Goal: Task Accomplishment & Management: Complete application form

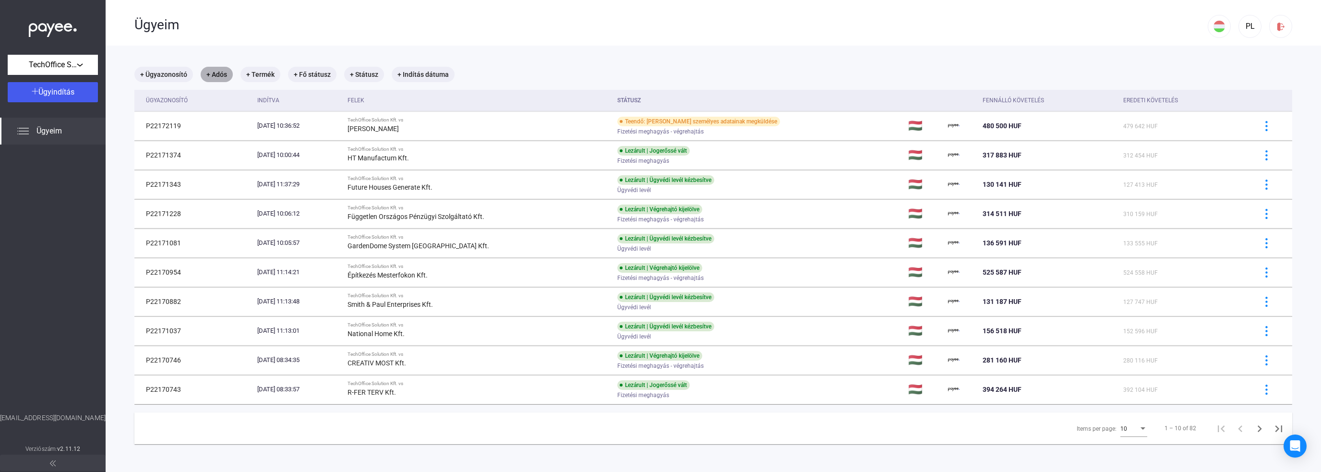
click at [217, 73] on mat-chip "+ Adós" at bounding box center [217, 74] width 32 height 15
click at [245, 145] on span "EverestHome Kft" at bounding box center [280, 149] width 129 height 12
type input "**********"
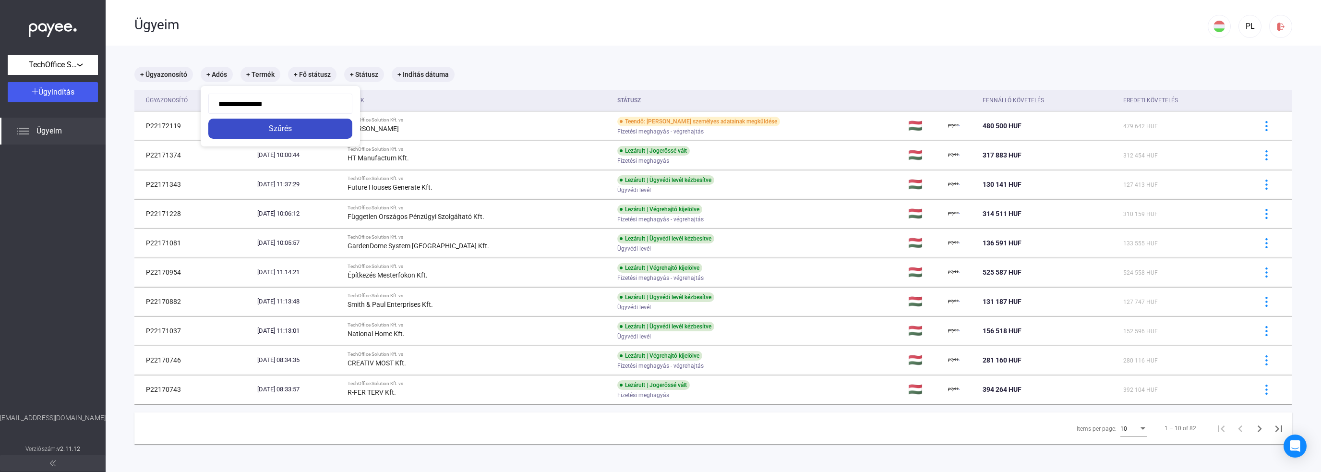
click at [283, 129] on div "Szűrés" at bounding box center [280, 129] width 138 height 12
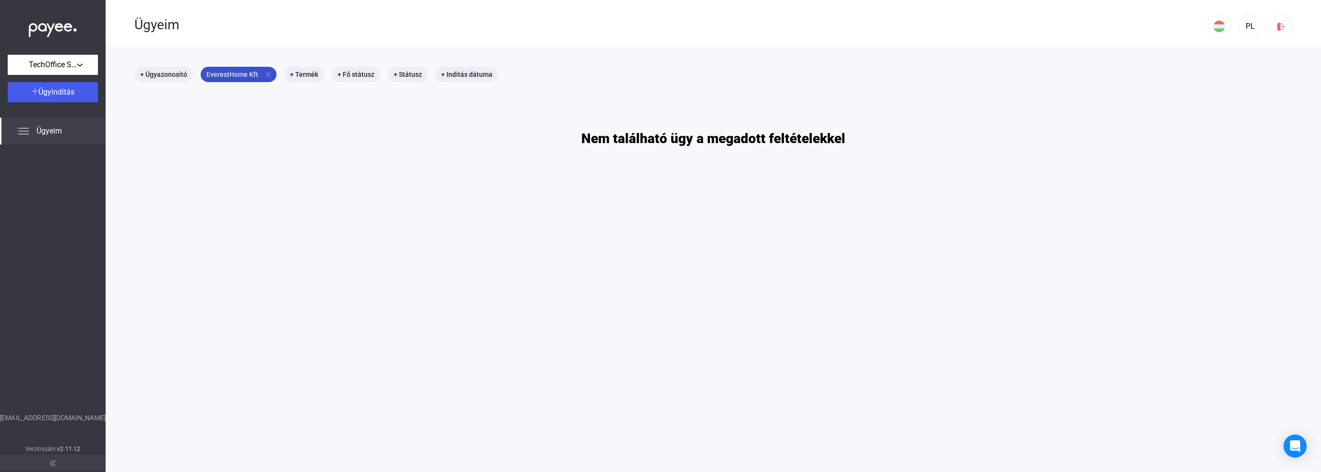
click at [267, 76] on mat-icon "close" at bounding box center [268, 74] width 9 height 9
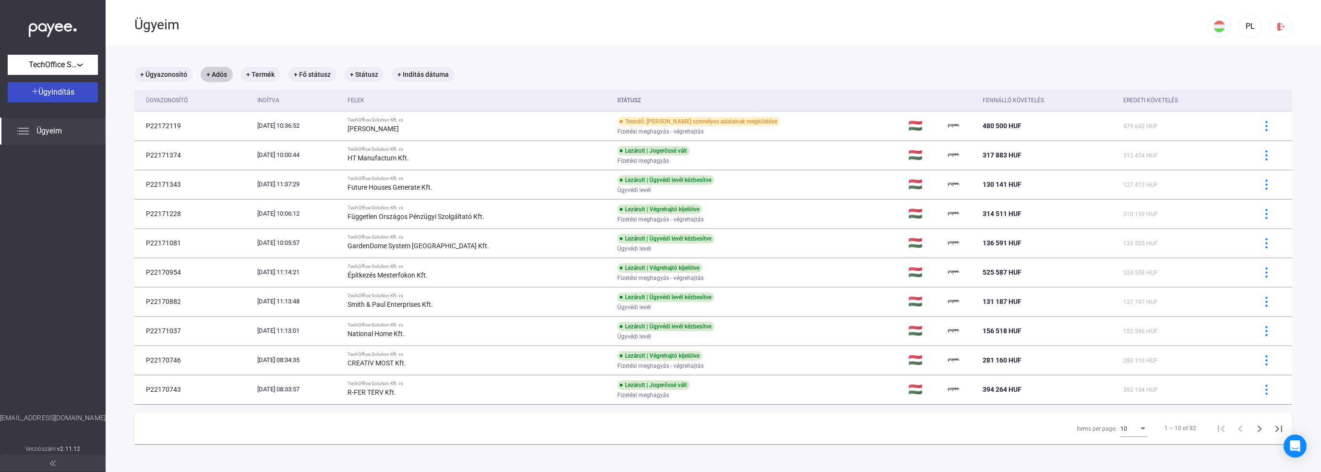
click at [54, 94] on span "Ügyindítás" at bounding box center [56, 91] width 36 height 9
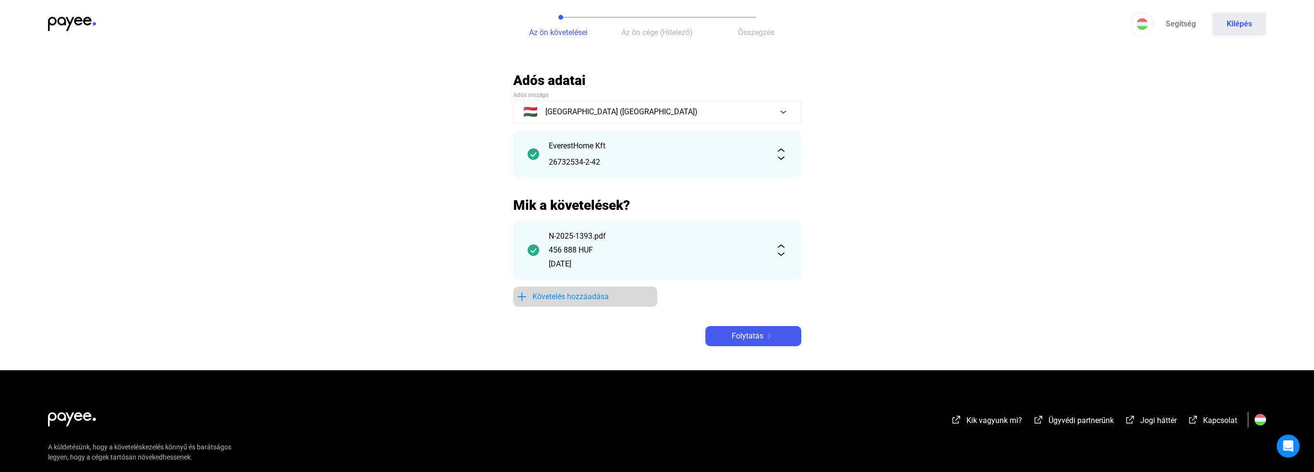
click at [572, 293] on span "Követelés hozzáadása" at bounding box center [570, 297] width 76 height 12
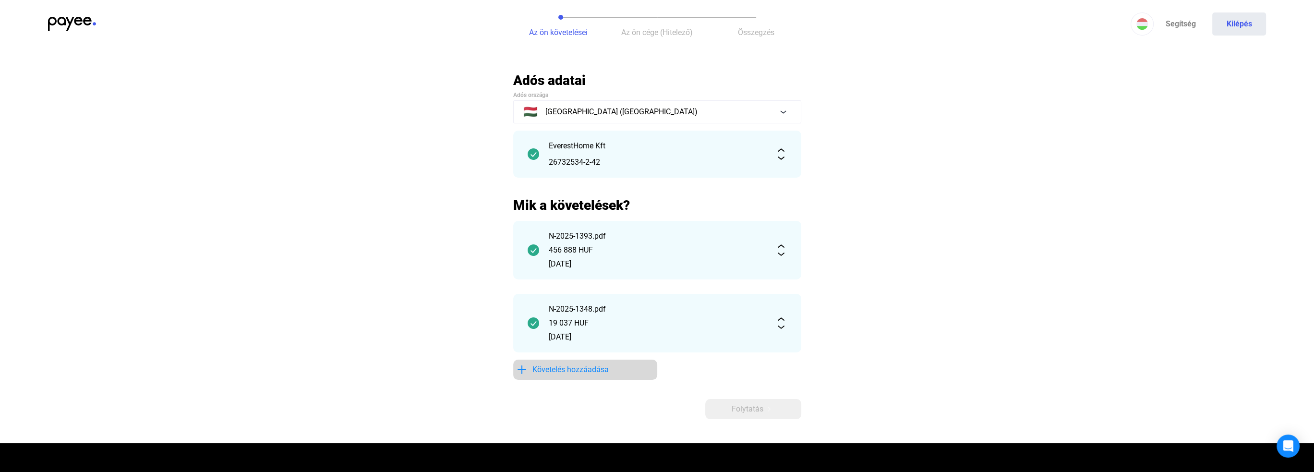
click at [570, 372] on span "Követelés hozzáadása" at bounding box center [570, 370] width 76 height 12
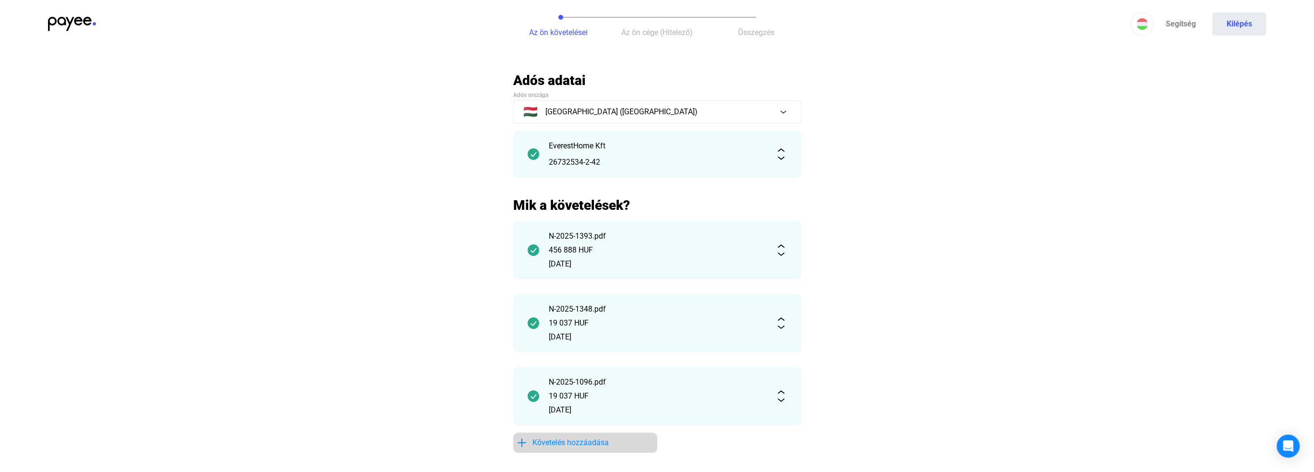
click at [562, 444] on span "Követelés hozzáadása" at bounding box center [570, 443] width 76 height 12
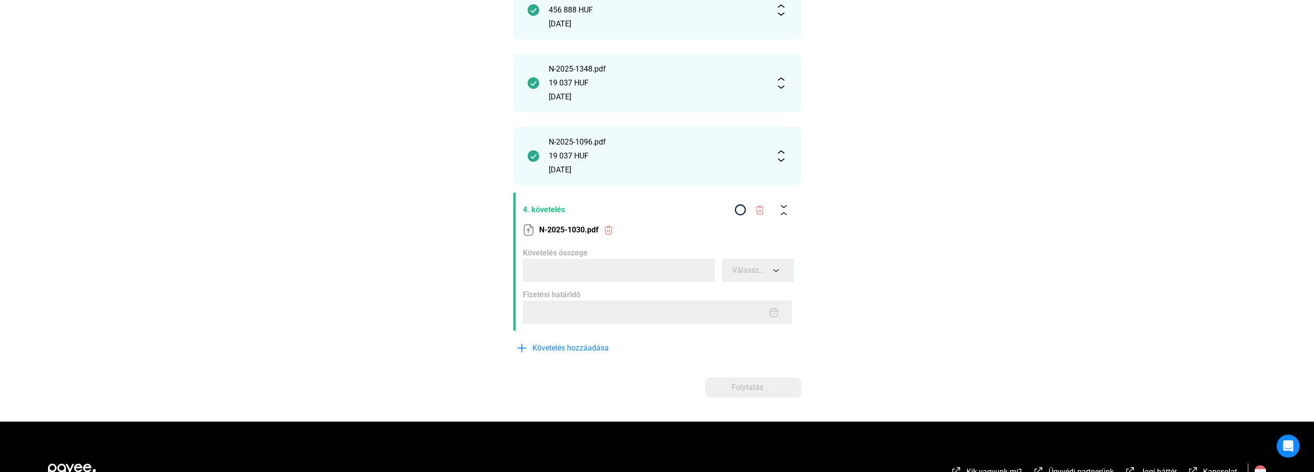
scroll to position [232, 0]
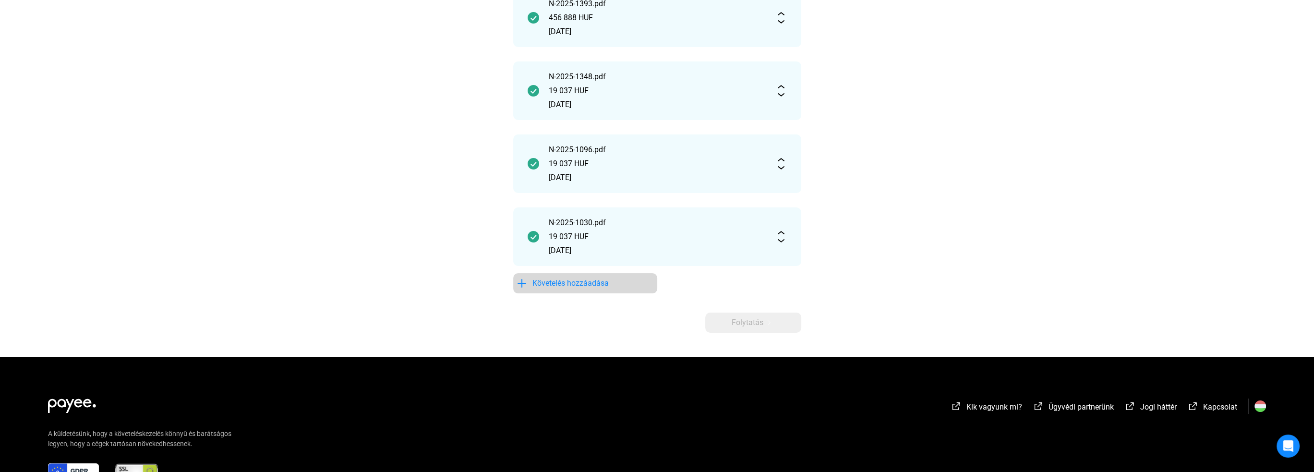
click at [564, 285] on span "Követelés hozzáadása" at bounding box center [570, 284] width 76 height 12
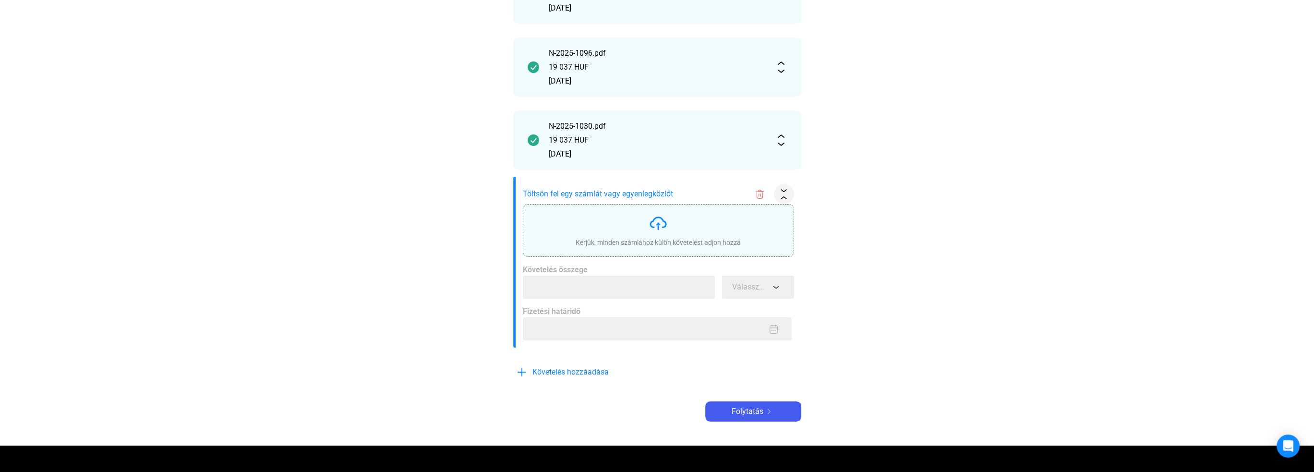
scroll to position [329, 0]
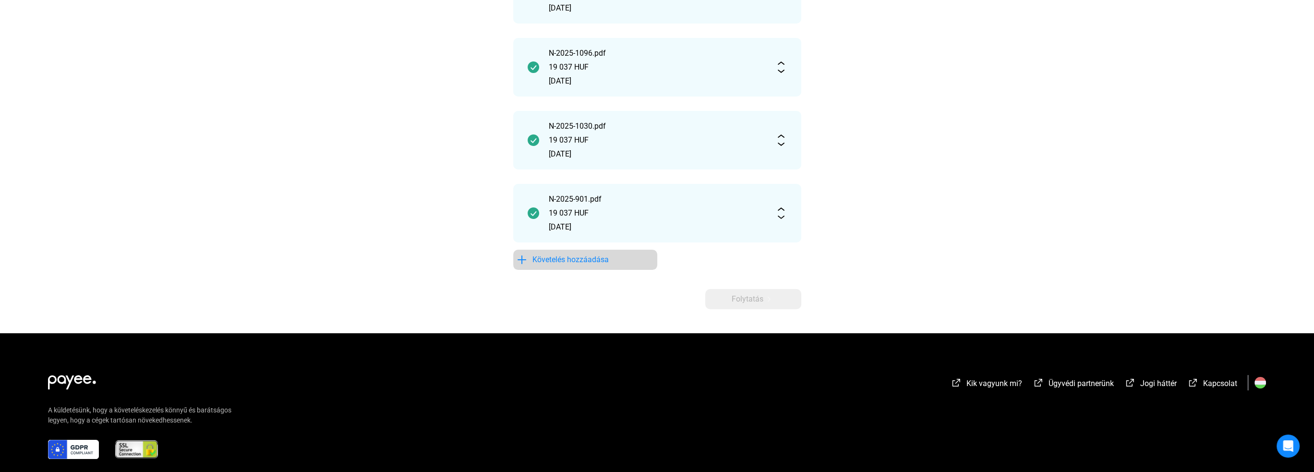
click at [591, 263] on span "Követelés hozzáadása" at bounding box center [570, 260] width 76 height 12
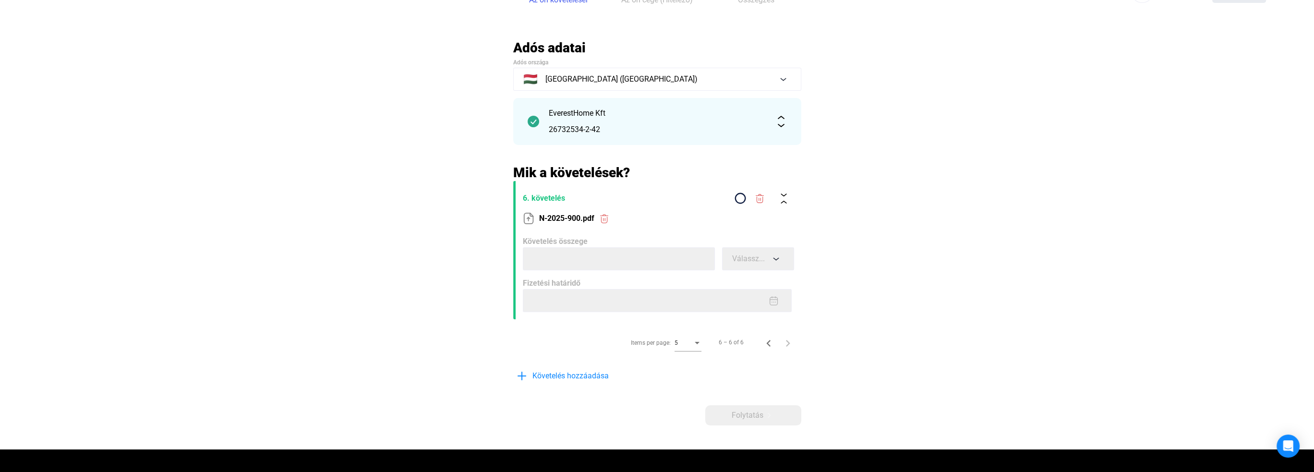
scroll to position [0, 0]
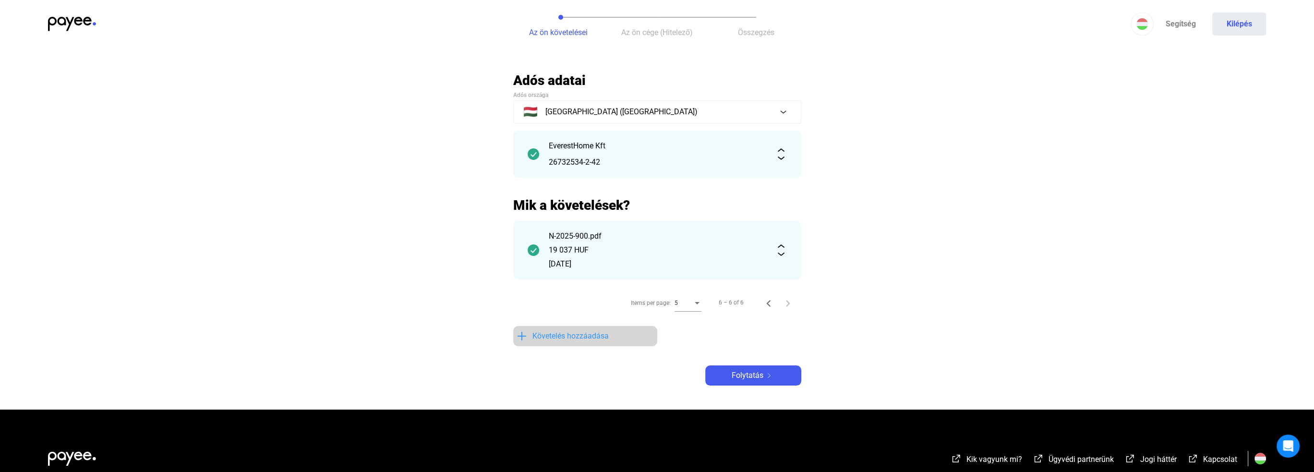
click at [556, 335] on span "Követelés hozzáadása" at bounding box center [570, 336] width 76 height 12
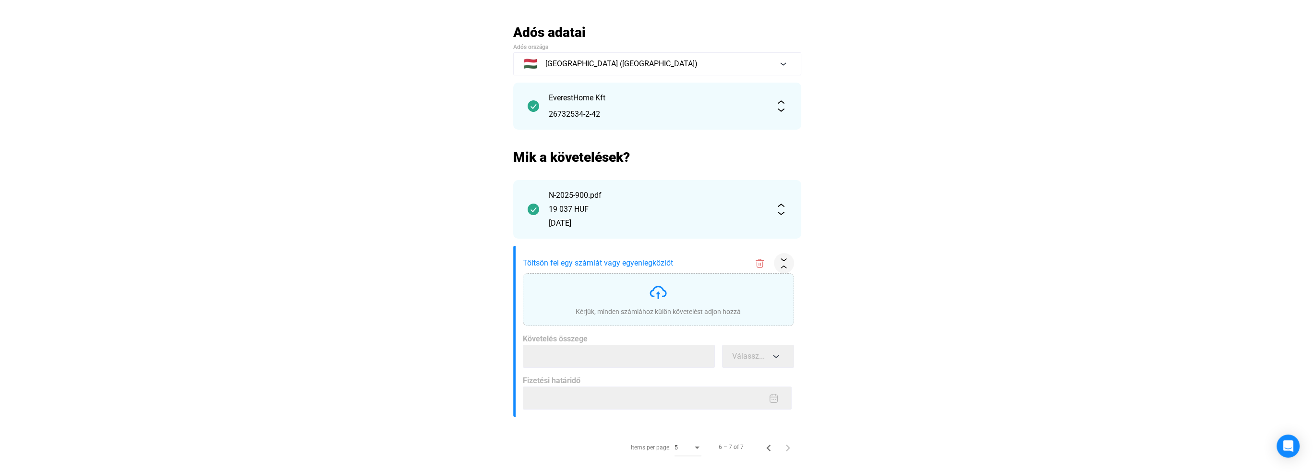
scroll to position [144, 0]
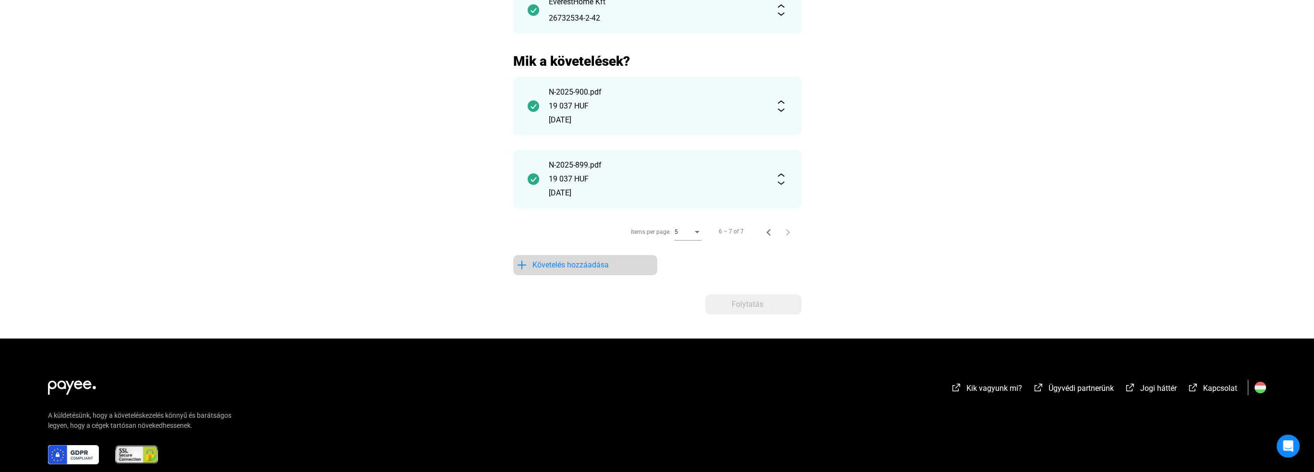
click at [551, 267] on span "Követelés hozzáadása" at bounding box center [570, 265] width 76 height 12
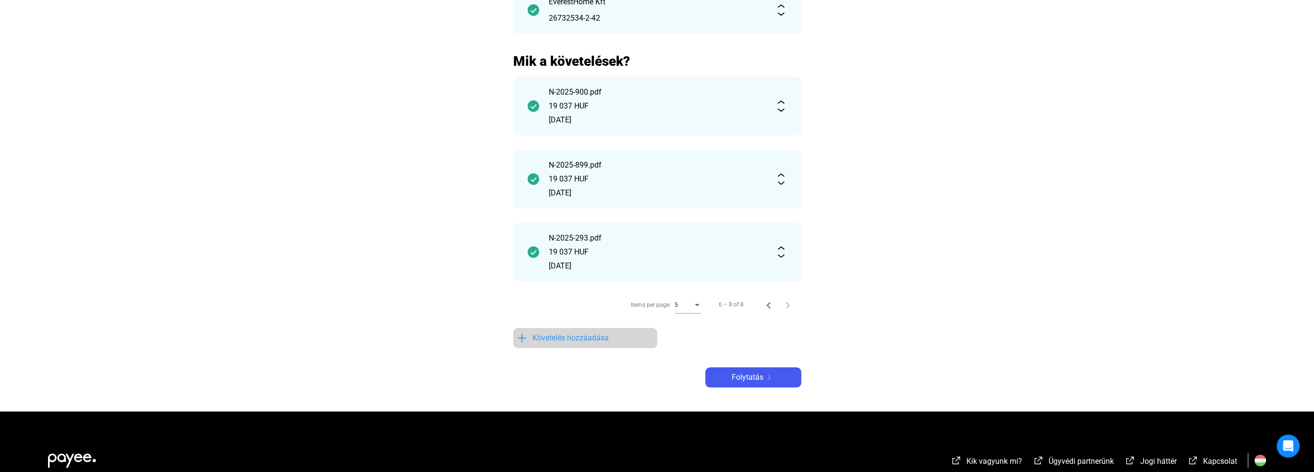
click at [568, 344] on button "Követelés hozzáadása" at bounding box center [585, 338] width 144 height 20
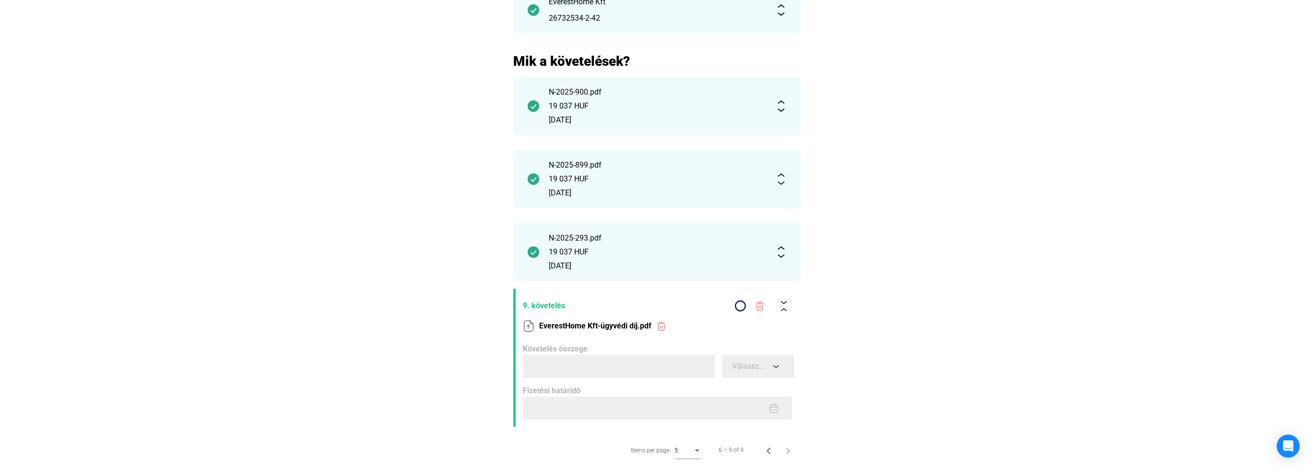
type input "*****"
type input "**********"
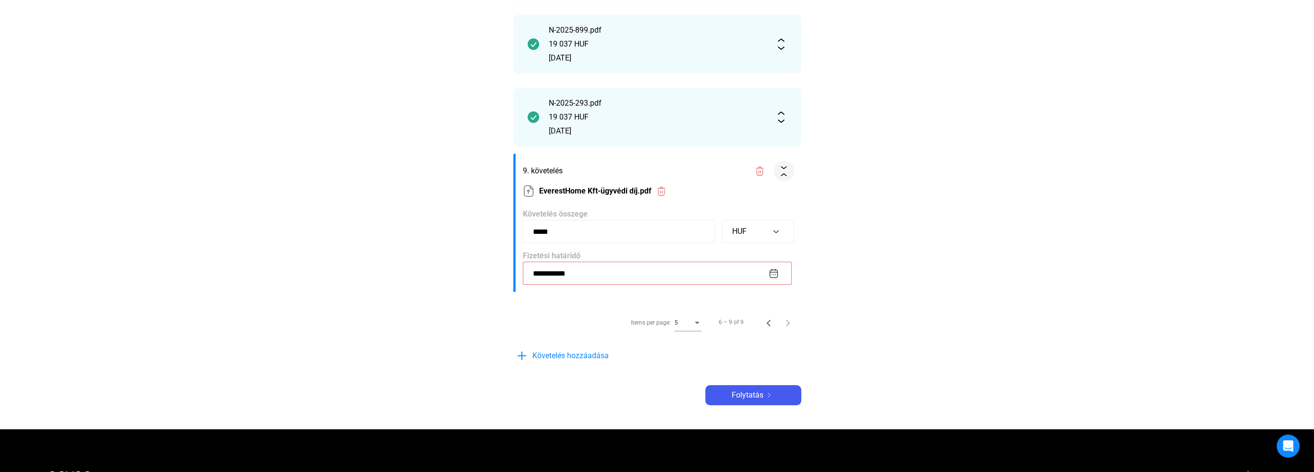
scroll to position [288, 0]
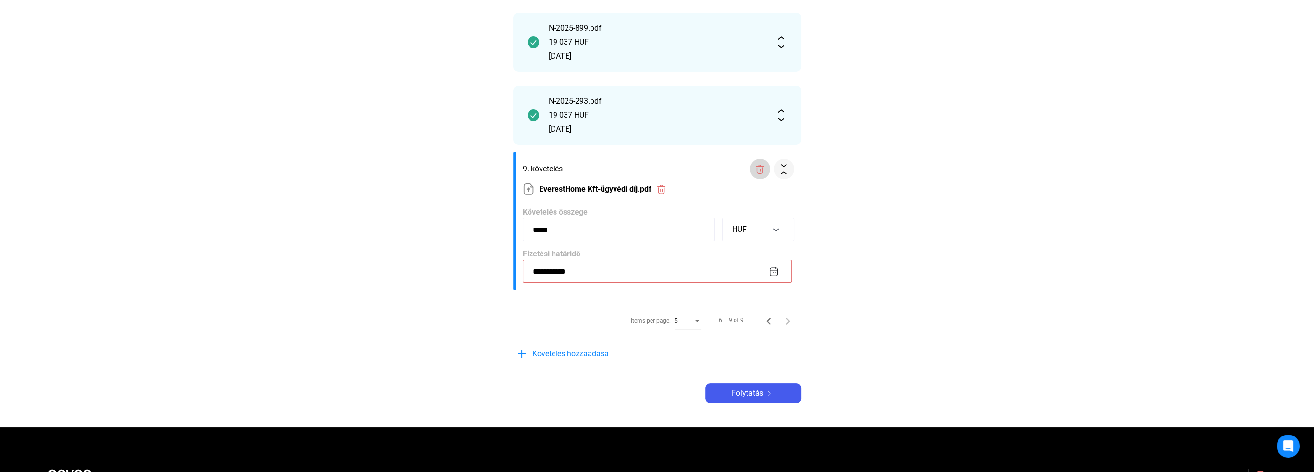
click at [759, 171] on img at bounding box center [760, 169] width 10 height 10
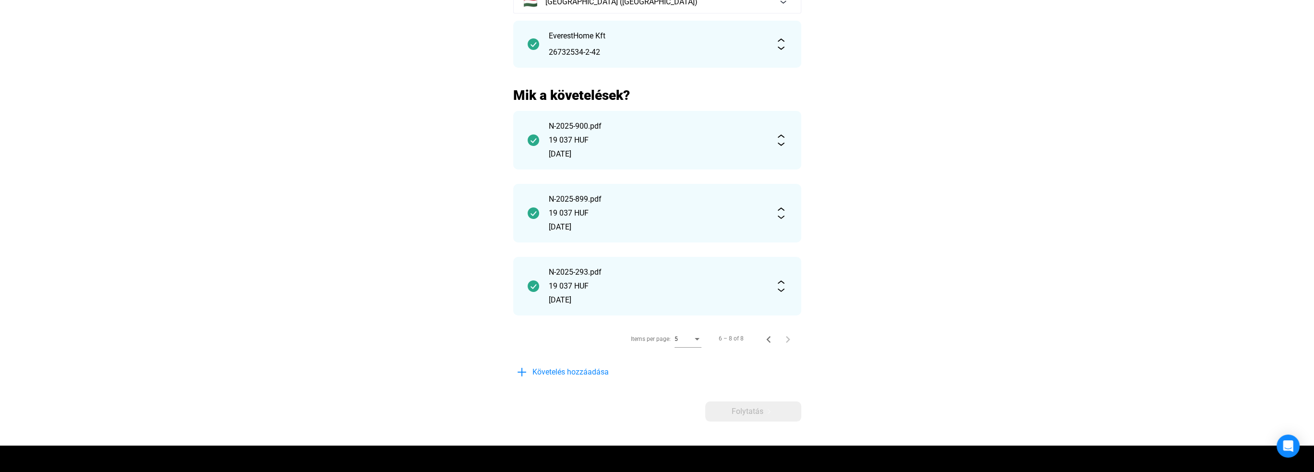
scroll to position [96, 0]
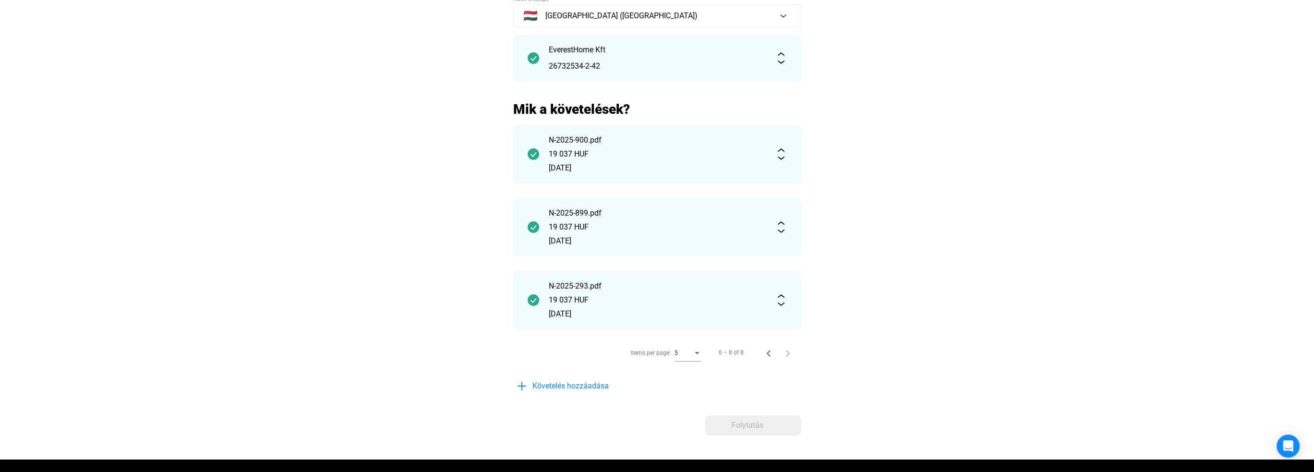
click at [451, 297] on main "Automatikusan mentve Adós adatai Adós országa 🇭🇺 [GEOGRAPHIC_DATA] ([GEOGRAPHIC…" at bounding box center [657, 217] width 1314 height 483
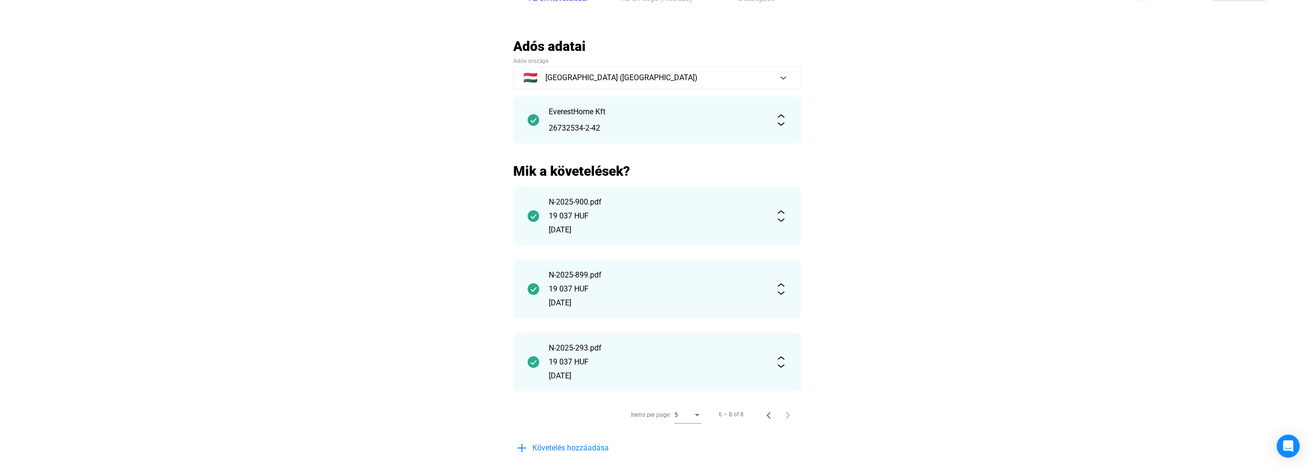
scroll to position [48, 0]
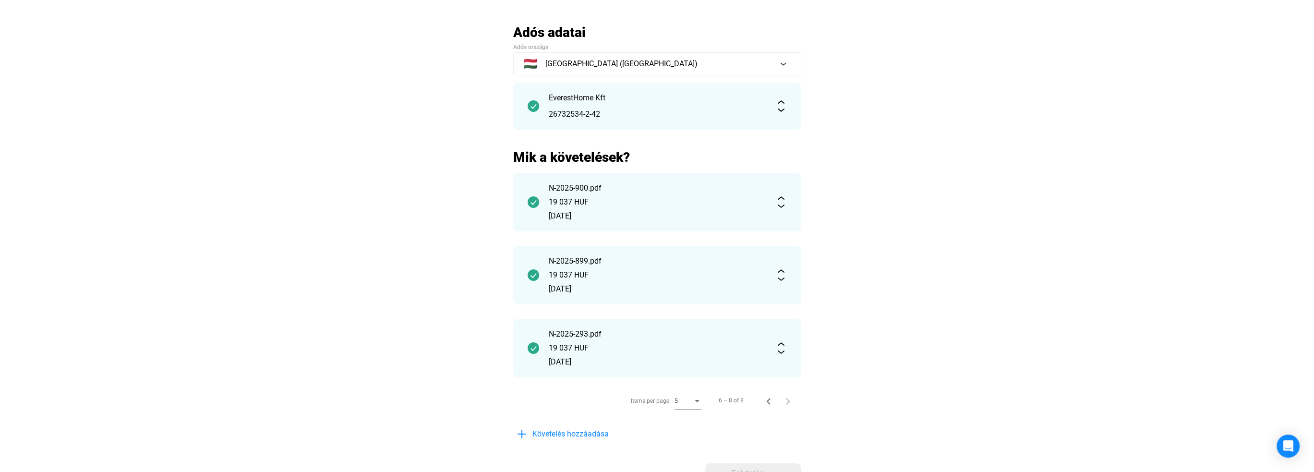
click at [669, 342] on div "19 037 HUF" at bounding box center [657, 348] width 217 height 12
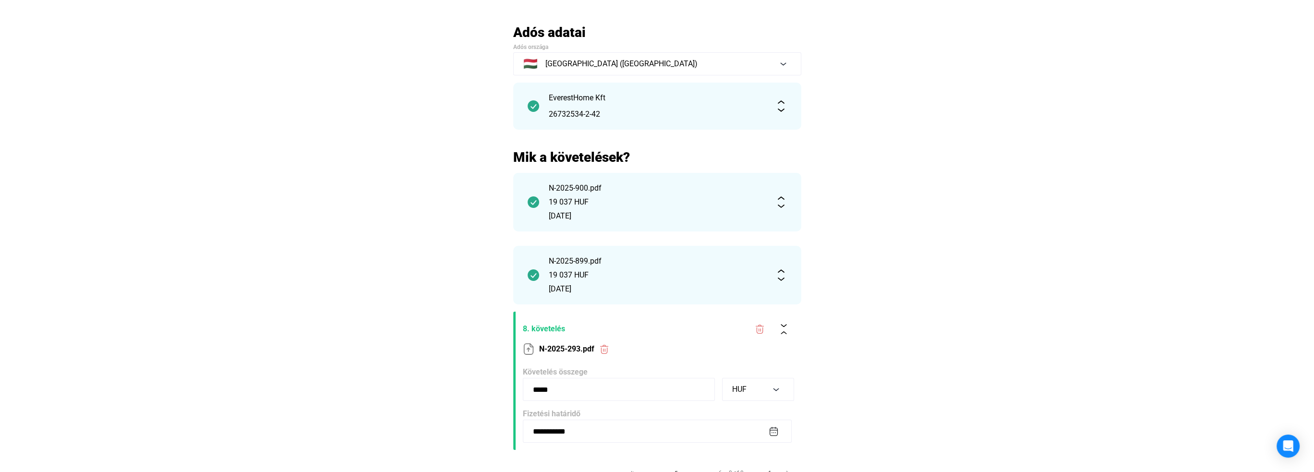
scroll to position [192, 0]
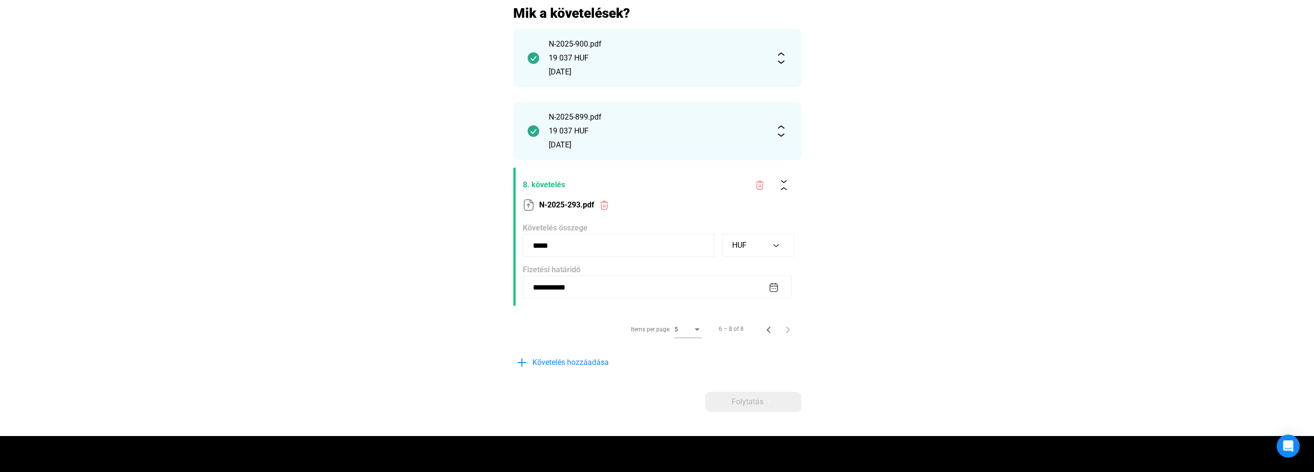
click at [680, 181] on span "8. követelés" at bounding box center [634, 185] width 223 height 12
click at [788, 184] on img at bounding box center [784, 185] width 10 height 10
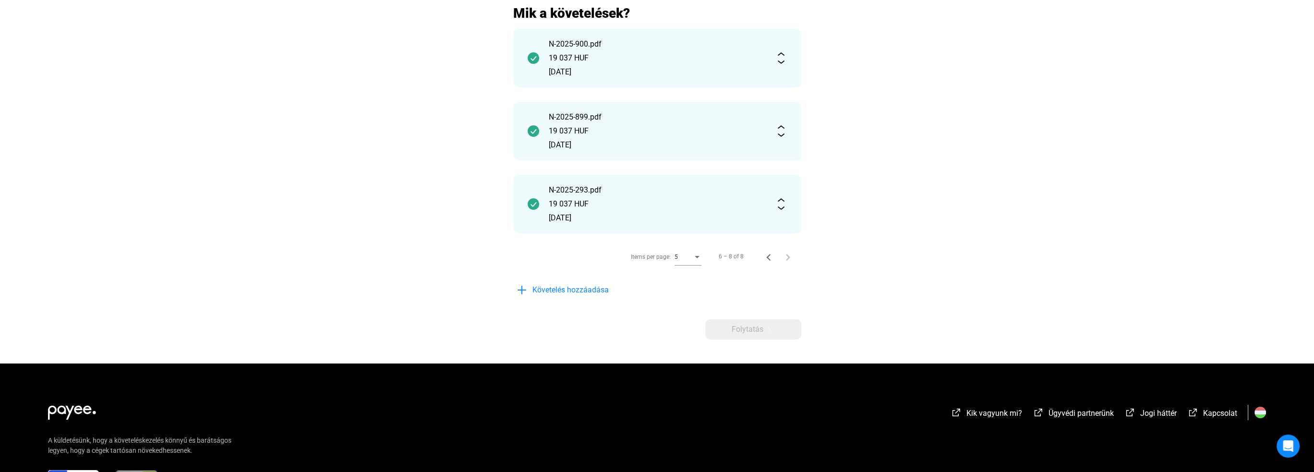
click at [701, 256] on div "Items per page: 5" at bounding box center [666, 257] width 74 height 32
click at [697, 256] on div "Items per page:" at bounding box center [697, 257] width 5 height 2
click at [695, 275] on span "10" at bounding box center [688, 275] width 27 height 12
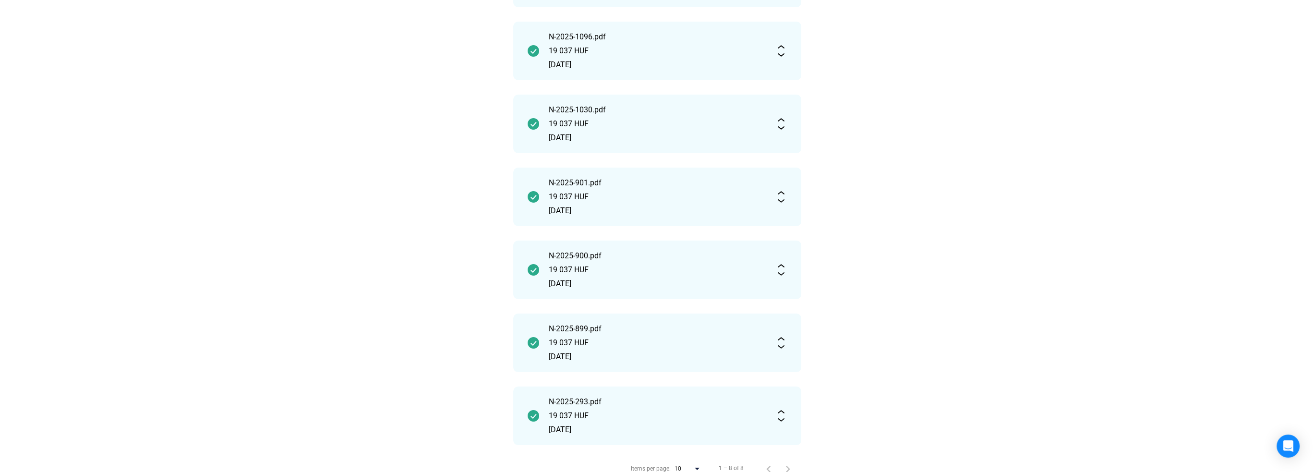
scroll to position [576, 0]
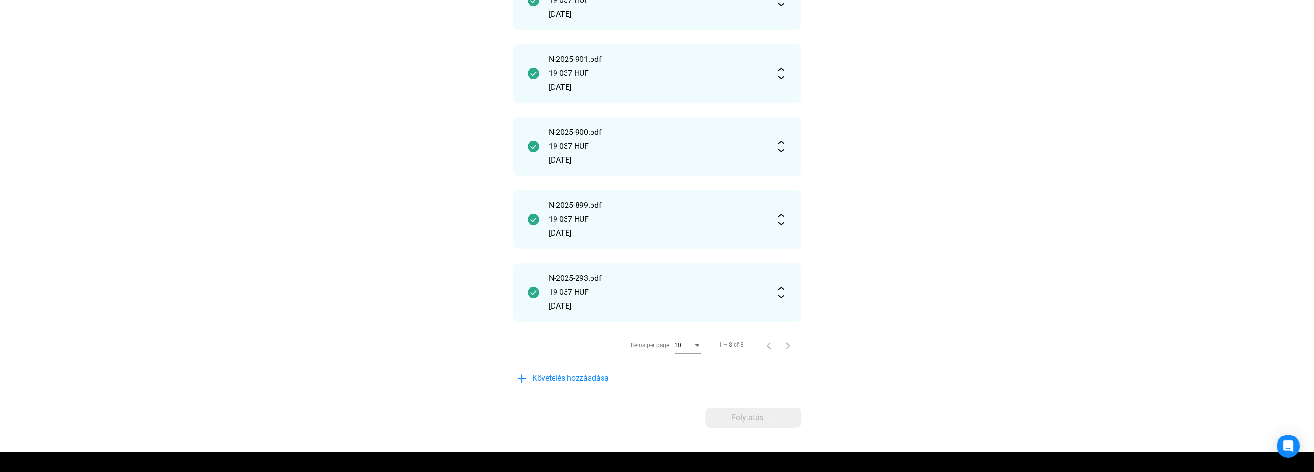
scroll to position [480, 0]
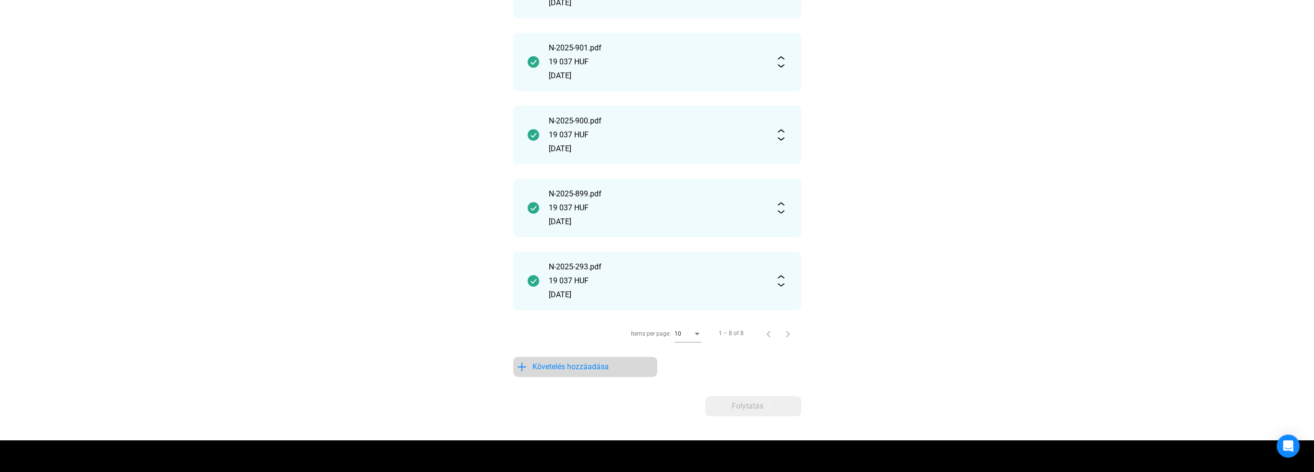
click at [563, 367] on span "Követelés hozzáadása" at bounding box center [570, 367] width 76 height 12
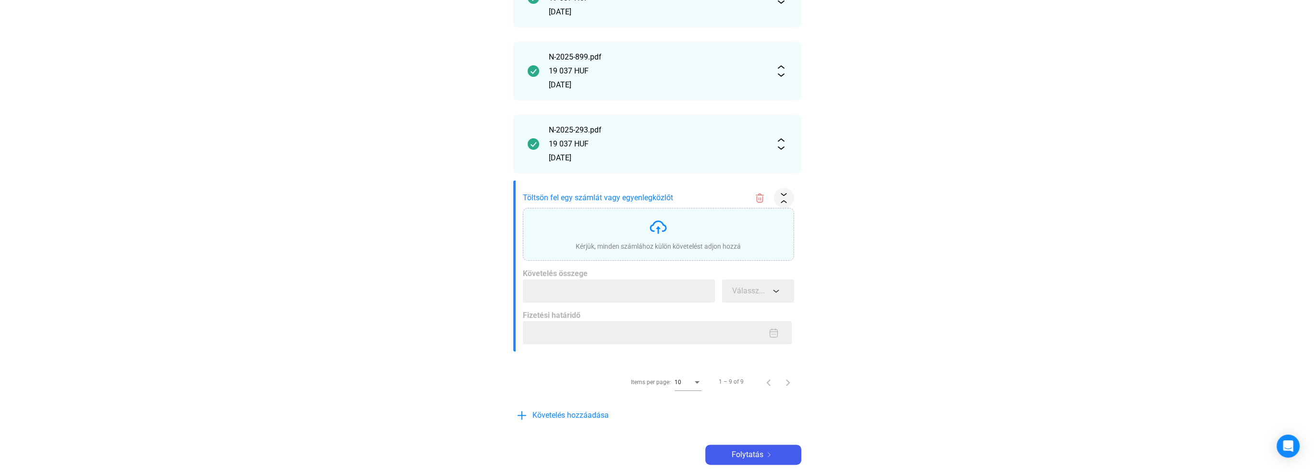
scroll to position [816, 0]
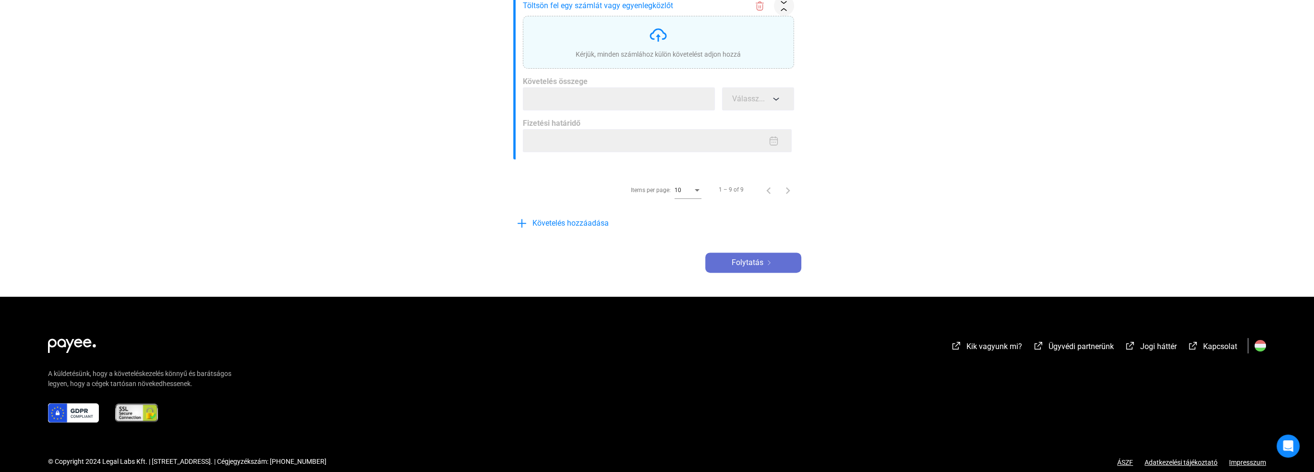
click at [761, 264] on span "Folytatás" at bounding box center [748, 263] width 32 height 12
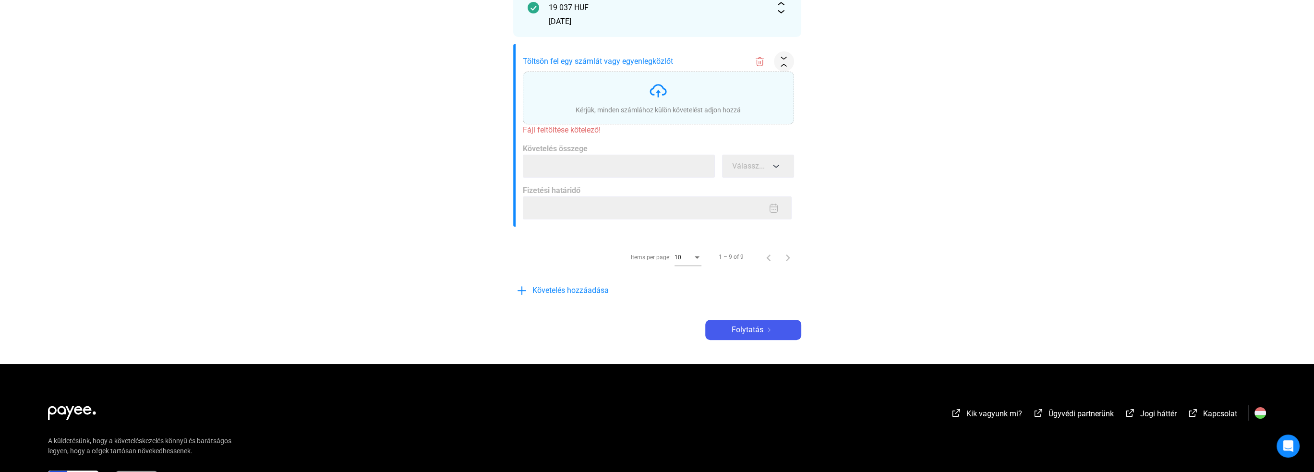
scroll to position [720, 0]
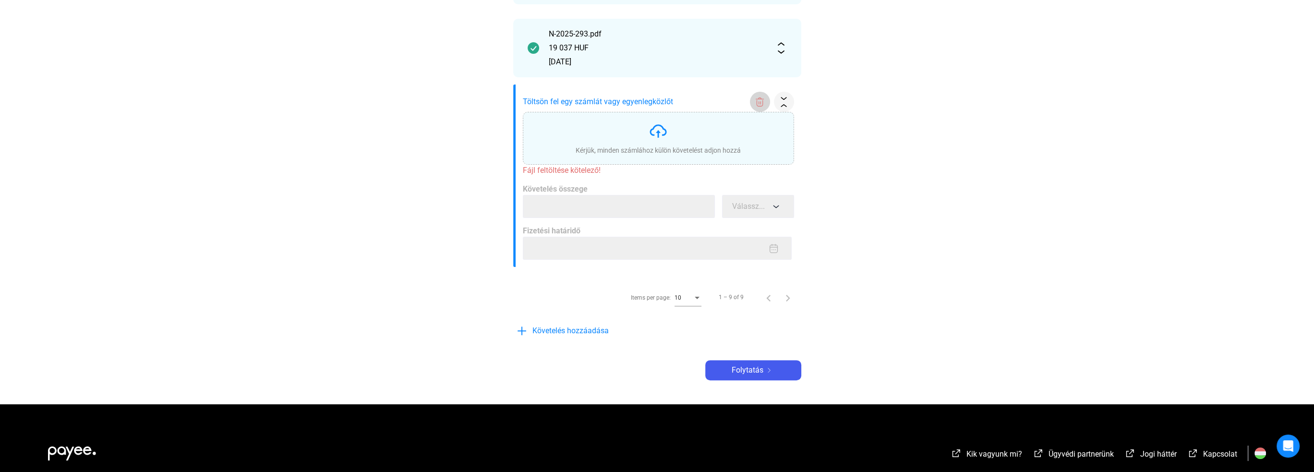
click at [759, 102] on img at bounding box center [760, 102] width 10 height 10
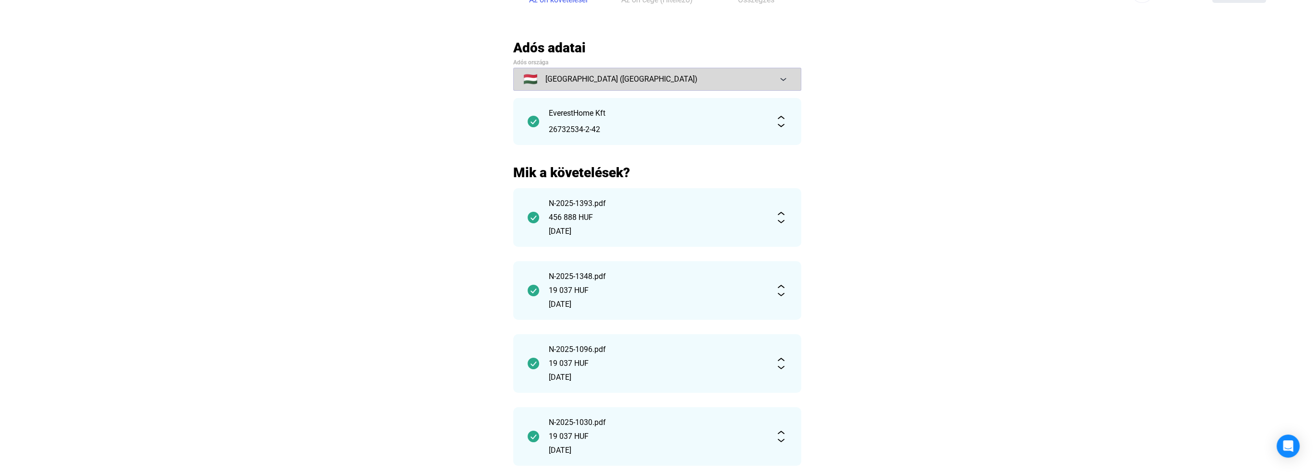
scroll to position [0, 0]
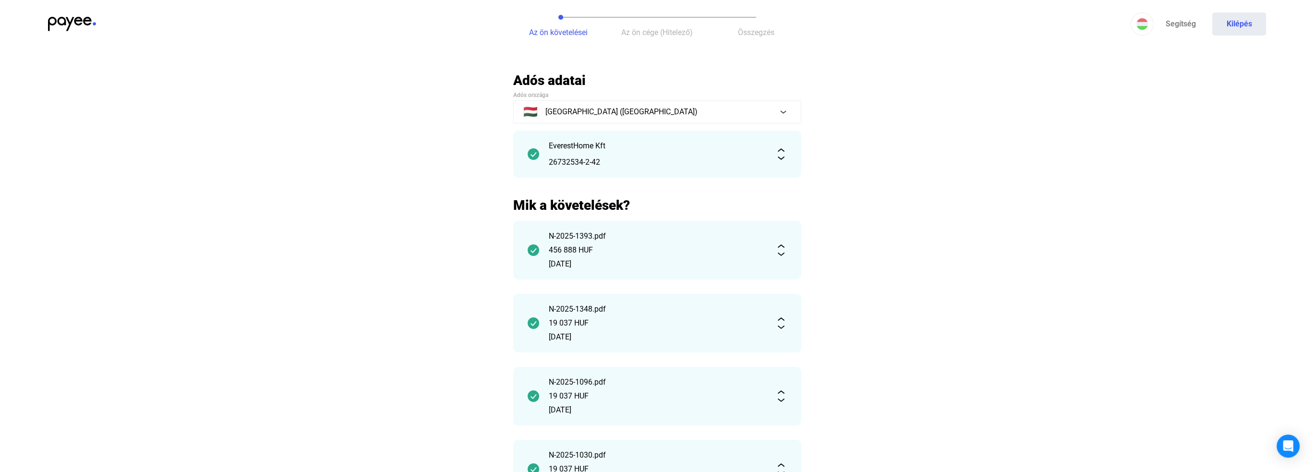
click at [647, 28] on span "Az ön cége (Hitelező)" at bounding box center [657, 32] width 72 height 9
click at [666, 28] on span "Az ön cége (Hitelező)" at bounding box center [657, 32] width 72 height 9
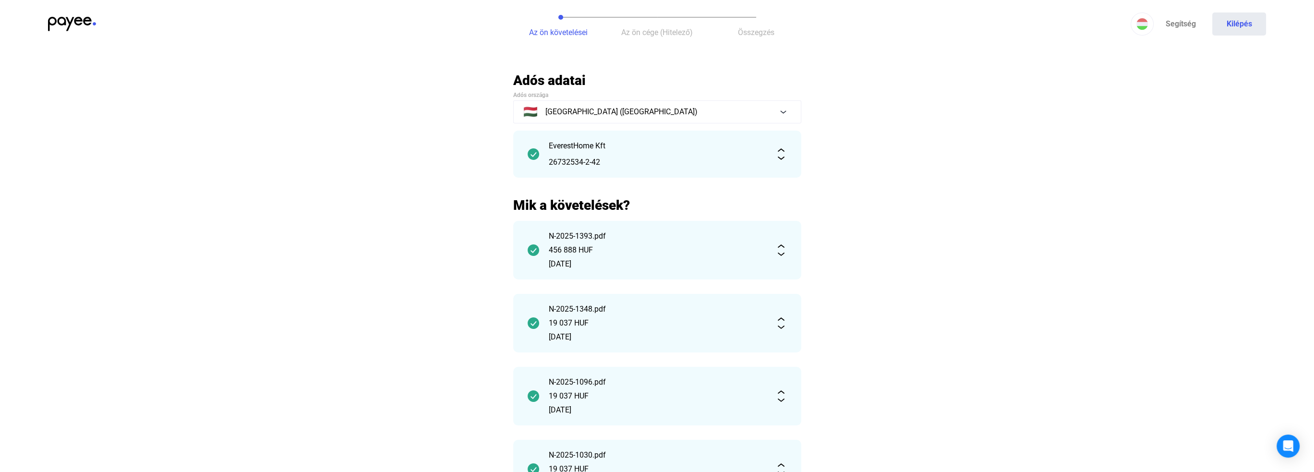
click at [575, 23] on button "Az ön követelései" at bounding box center [558, 24] width 99 height 48
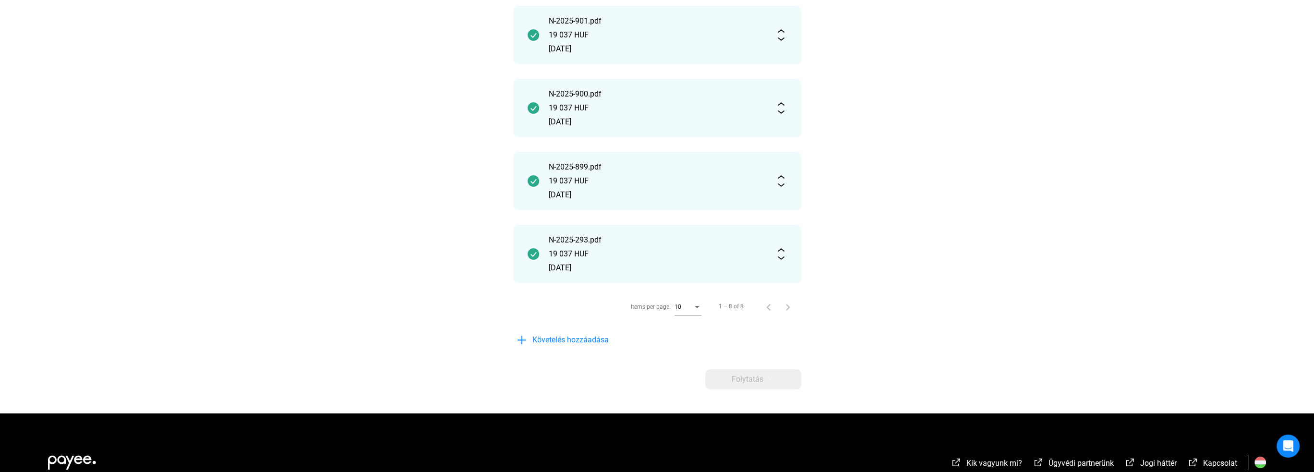
scroll to position [494, 0]
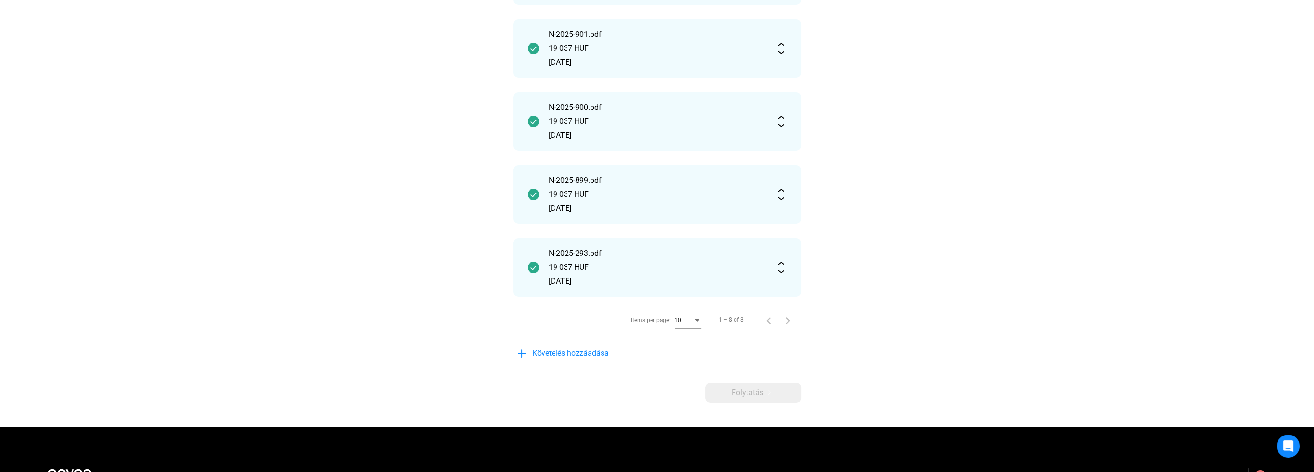
click at [782, 264] on img at bounding box center [781, 268] width 12 height 12
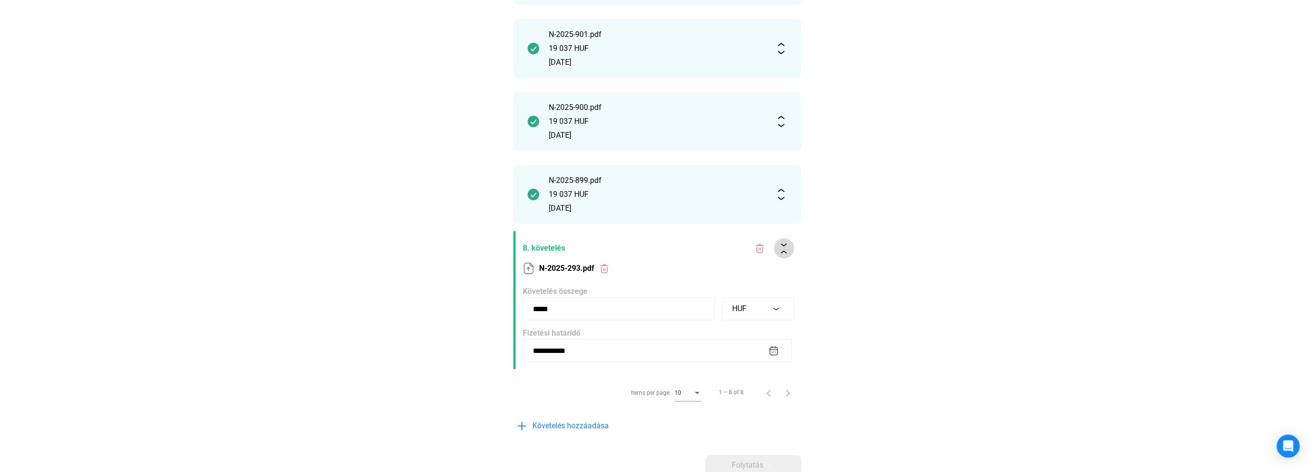
click at [786, 246] on img at bounding box center [784, 248] width 10 height 10
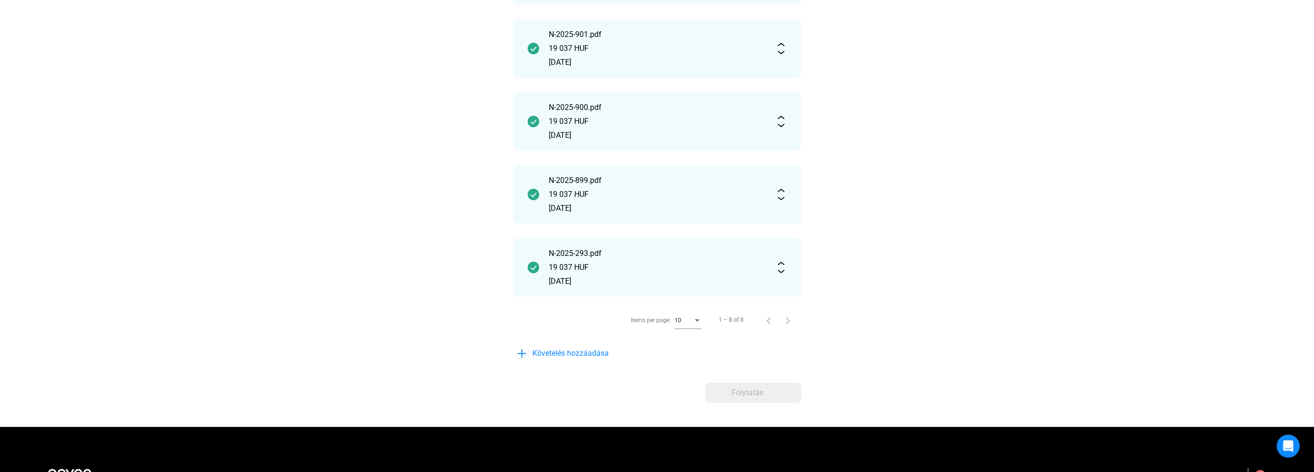
click at [784, 262] on img at bounding box center [781, 268] width 12 height 12
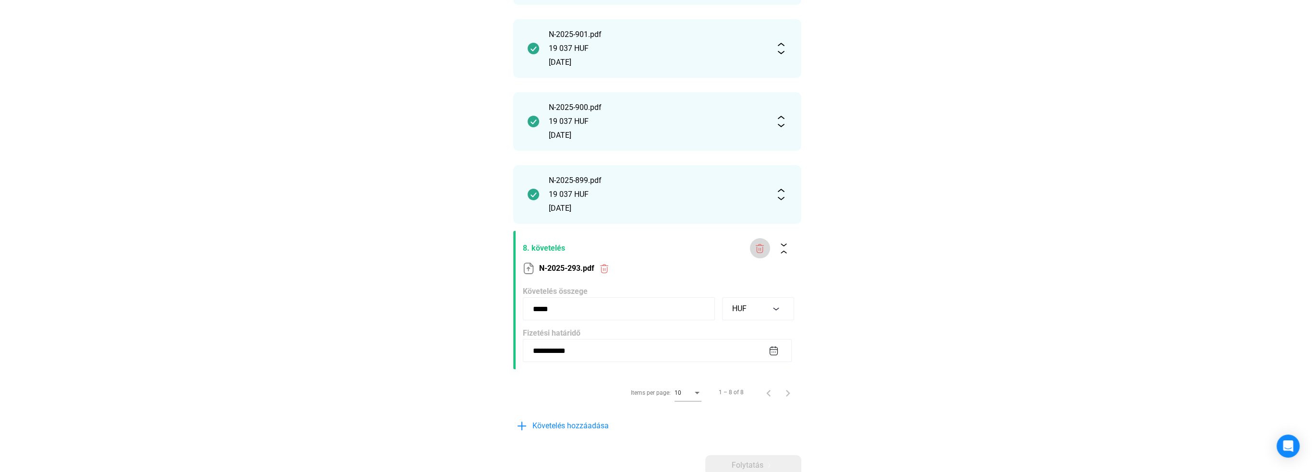
click at [762, 248] on img at bounding box center [760, 248] width 10 height 10
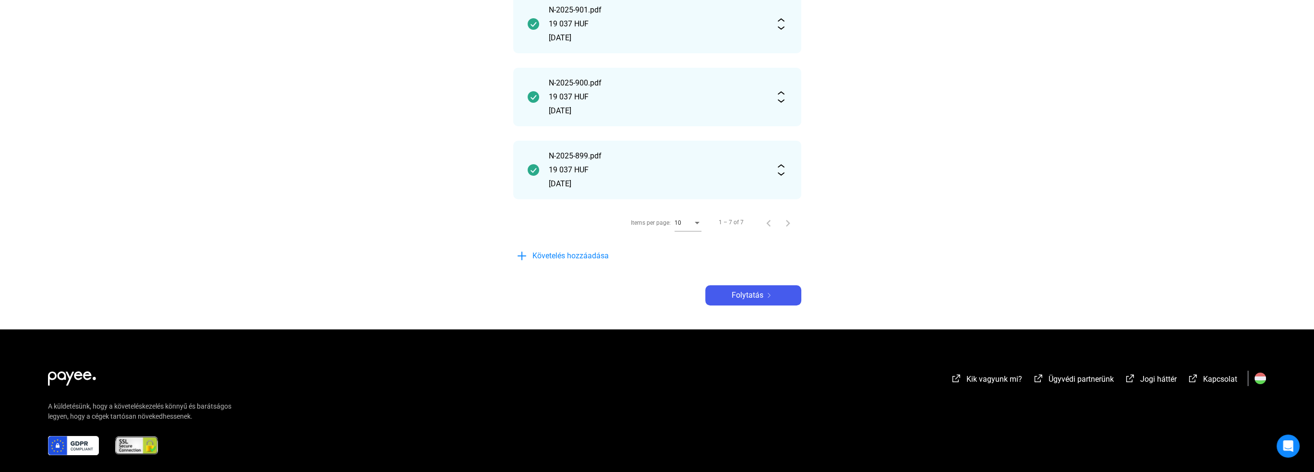
scroll to position [469, 0]
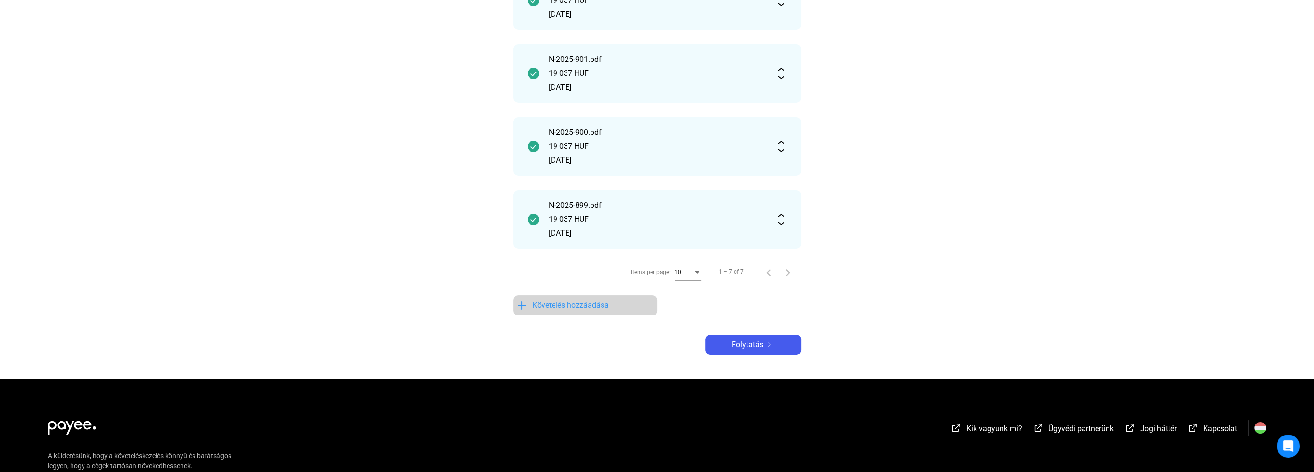
click at [601, 304] on span "Követelés hozzáadása" at bounding box center [570, 306] width 76 height 12
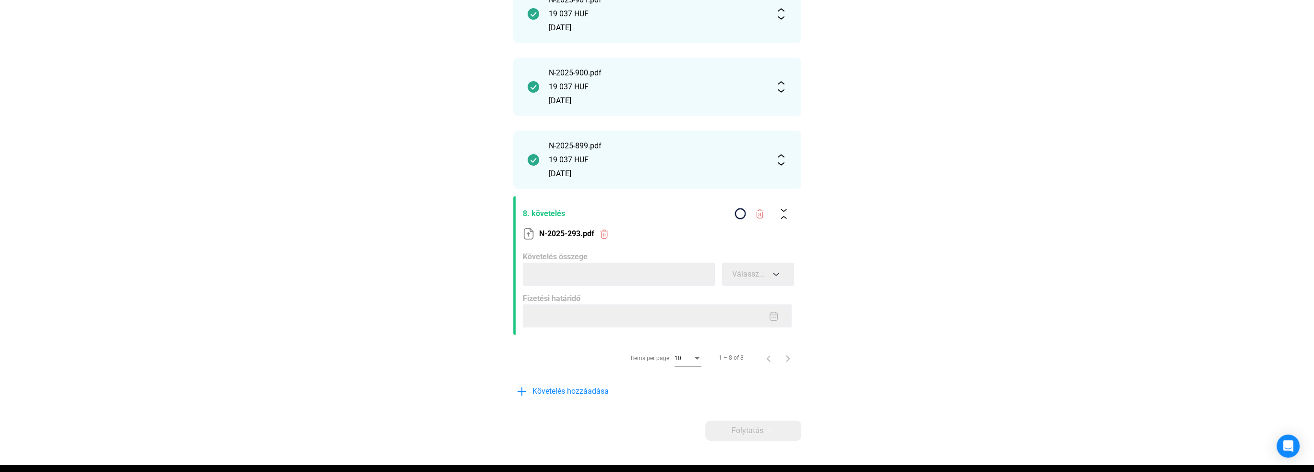
scroll to position [520, 0]
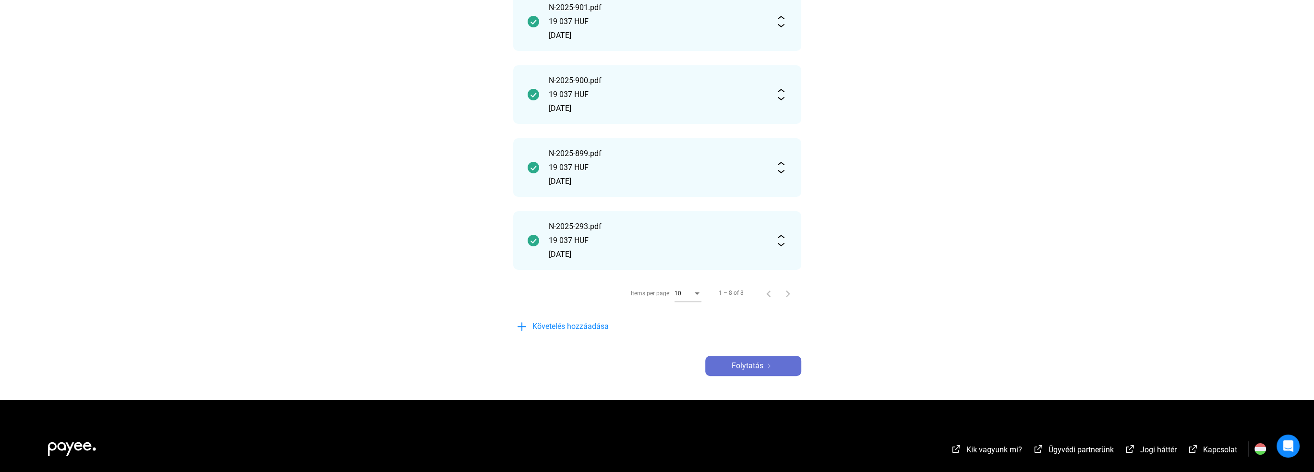
click at [759, 365] on span "Folytatás" at bounding box center [748, 366] width 32 height 12
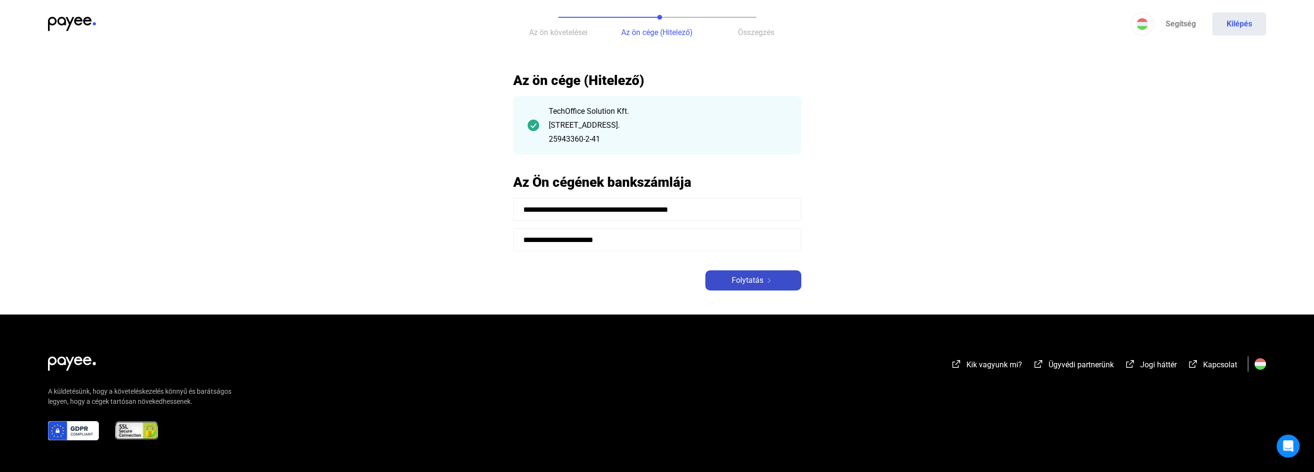
click at [752, 280] on span "Folytatás" at bounding box center [748, 281] width 32 height 12
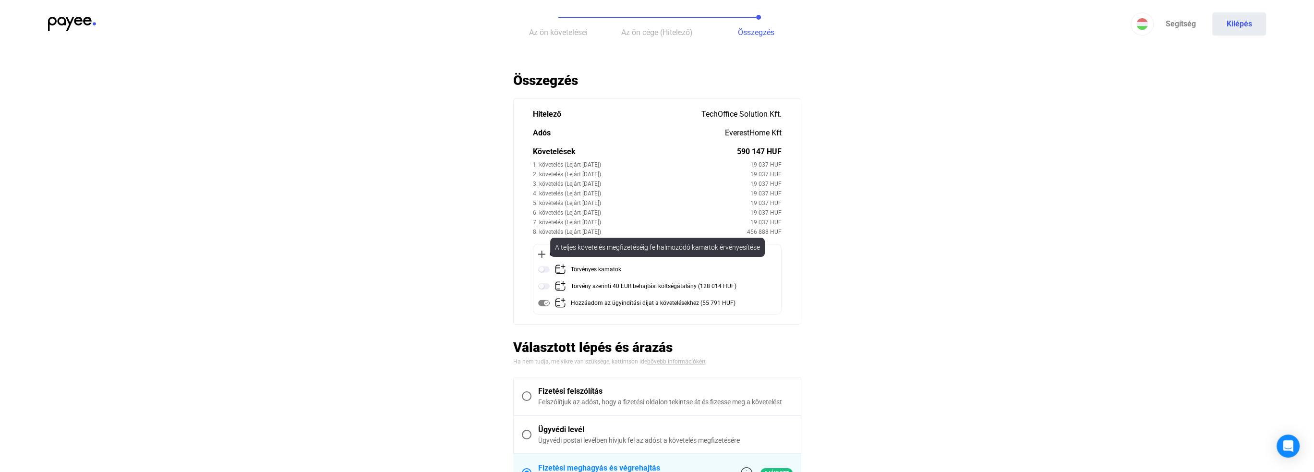
click at [545, 268] on img at bounding box center [544, 270] width 12 height 12
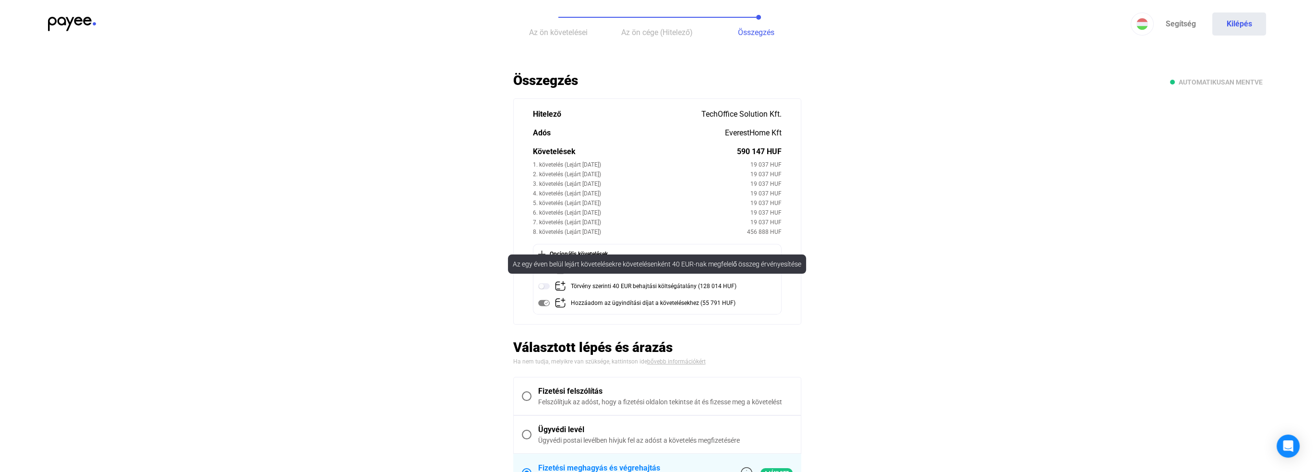
click at [542, 287] on img at bounding box center [544, 286] width 12 height 12
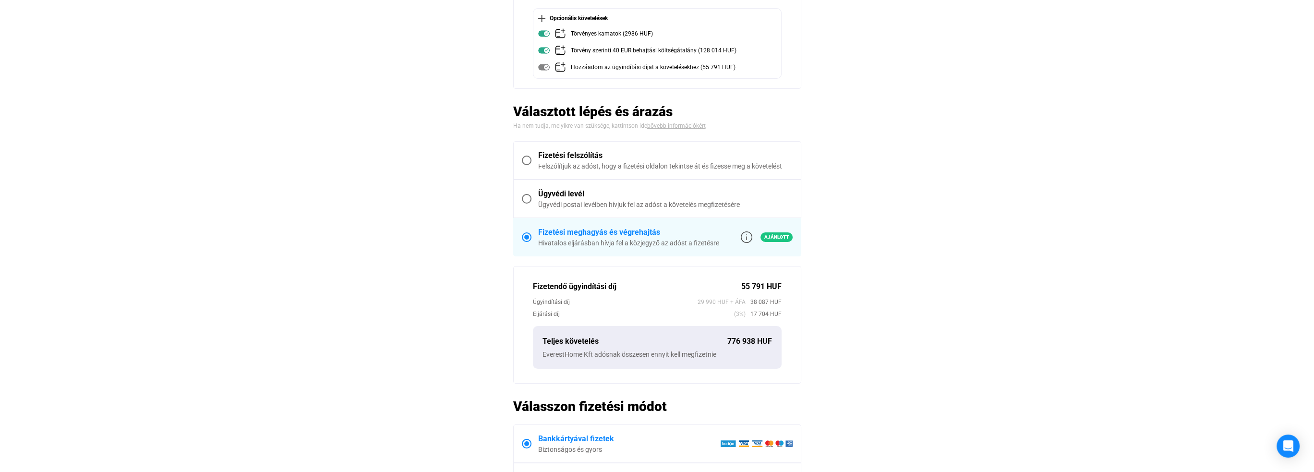
scroll to position [240, 0]
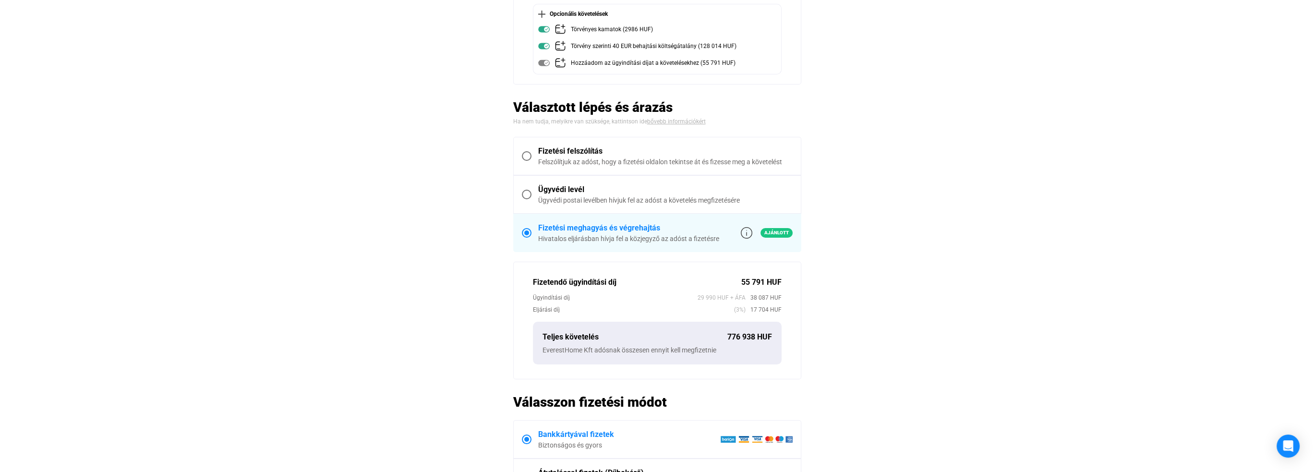
click at [544, 186] on div "Ügyvédi levél" at bounding box center [665, 190] width 254 height 12
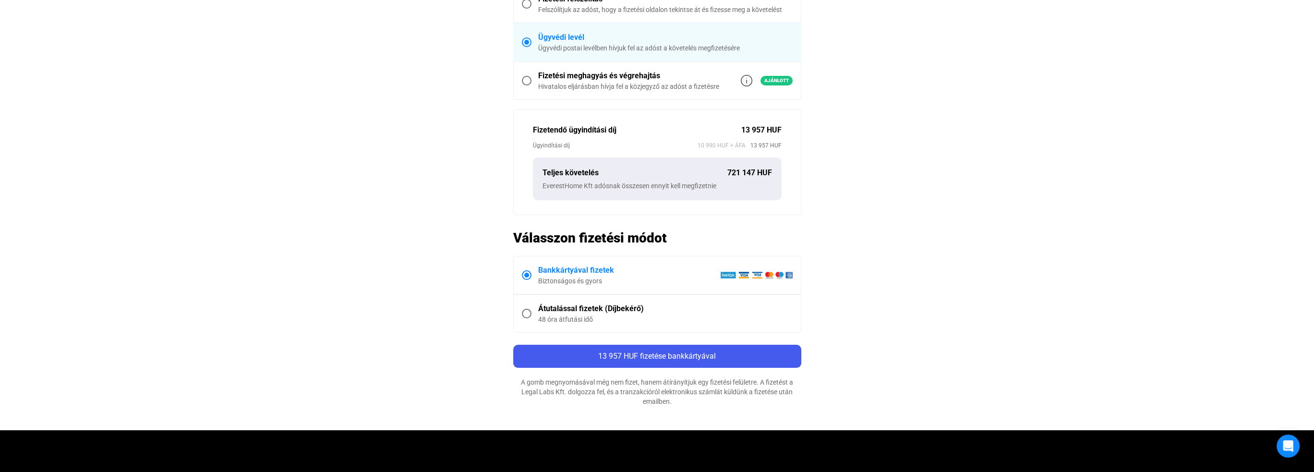
scroll to position [384, 0]
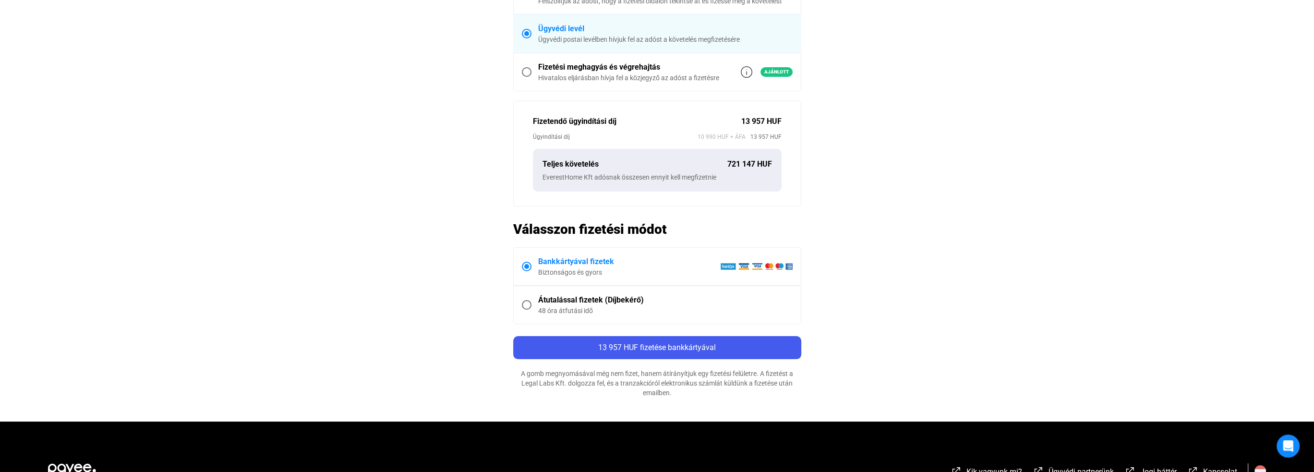
click at [565, 298] on div "Átutalással fizetek (Díjbekérő)" at bounding box center [665, 300] width 254 height 12
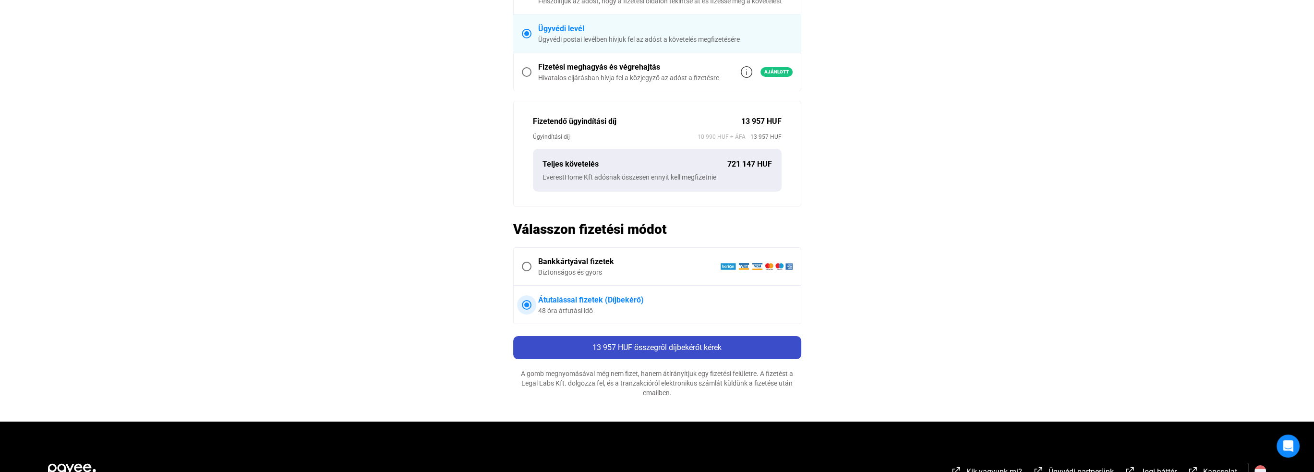
click at [665, 345] on span "13 957 HUF összegről díjbekérőt kérek" at bounding box center [656, 347] width 129 height 9
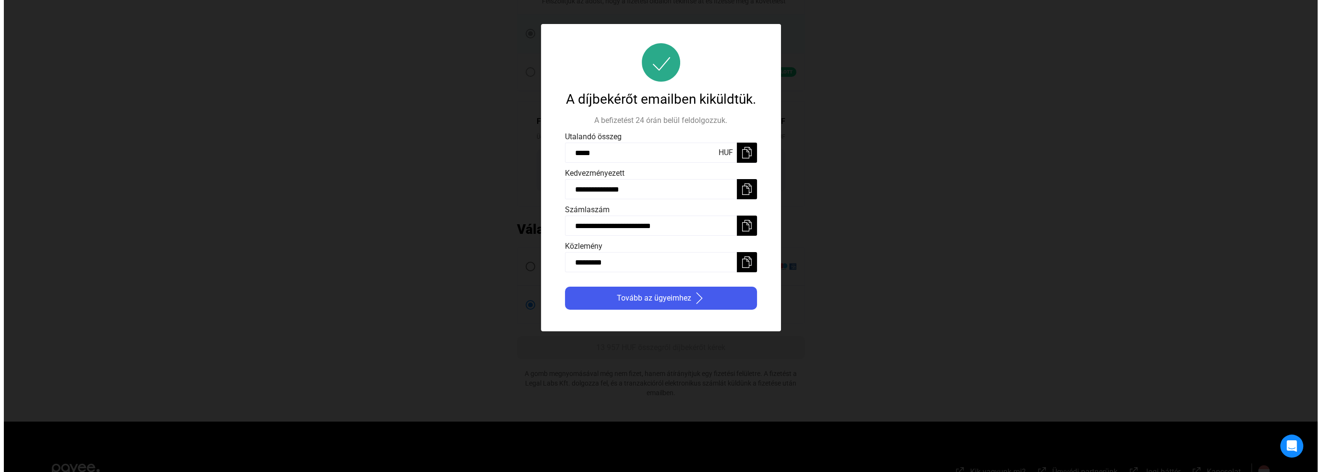
scroll to position [0, 0]
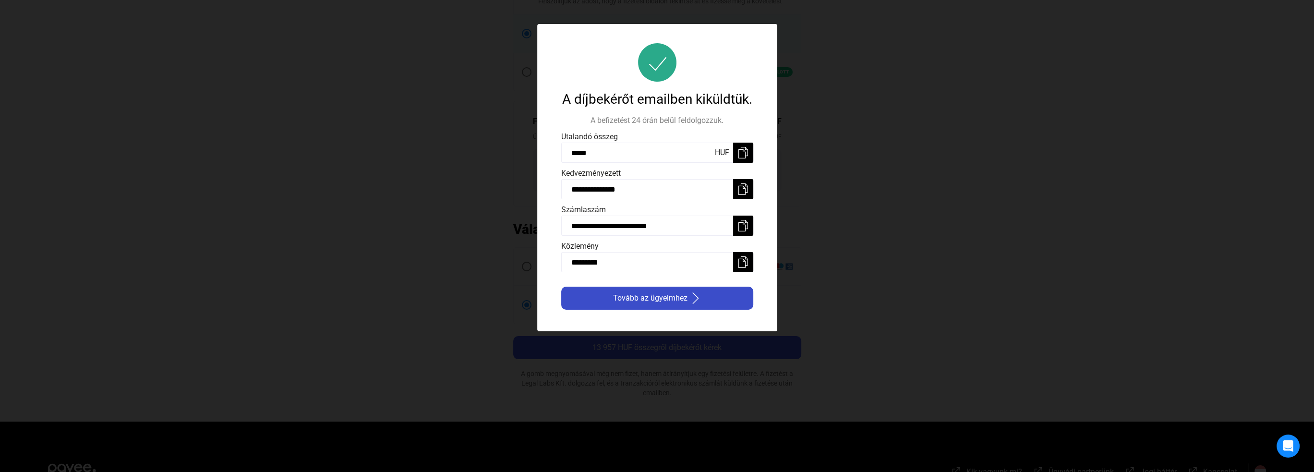
click at [651, 298] on span "Tovább az ügyeimhez" at bounding box center [650, 298] width 74 height 12
